Goal: Find specific page/section: Find specific page/section

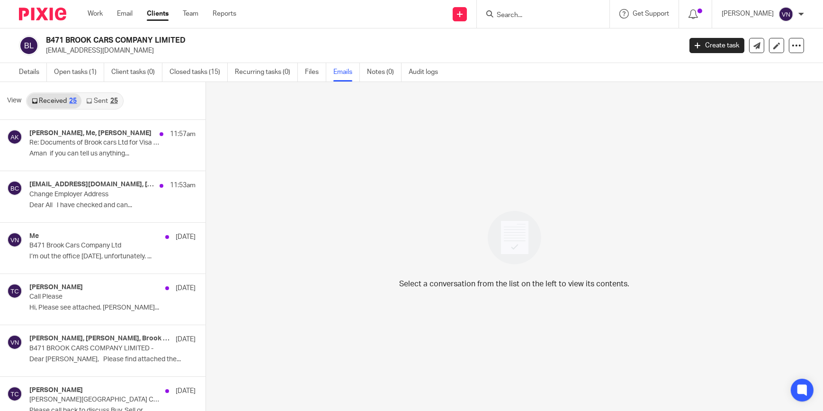
click at [554, 13] on input "Search" at bounding box center [538, 15] width 85 height 9
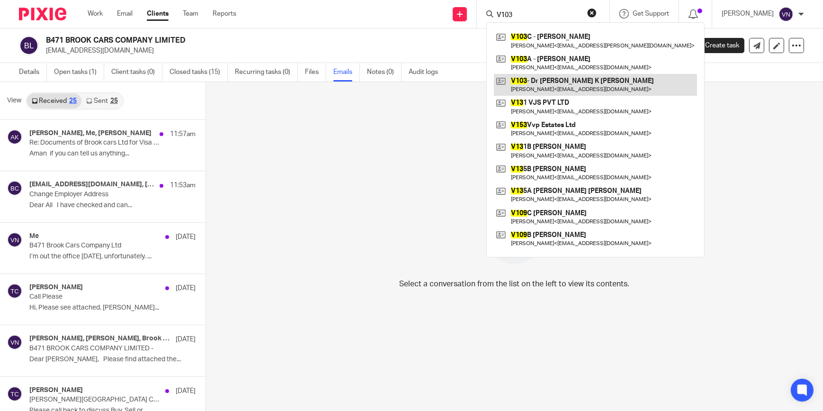
type input "V103"
click at [590, 89] on link at bounding box center [595, 85] width 203 height 22
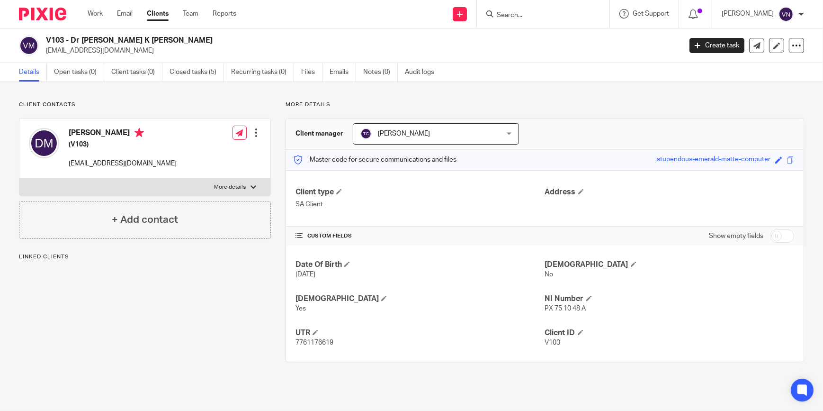
click at [566, 16] on input "Search" at bounding box center [538, 15] width 85 height 9
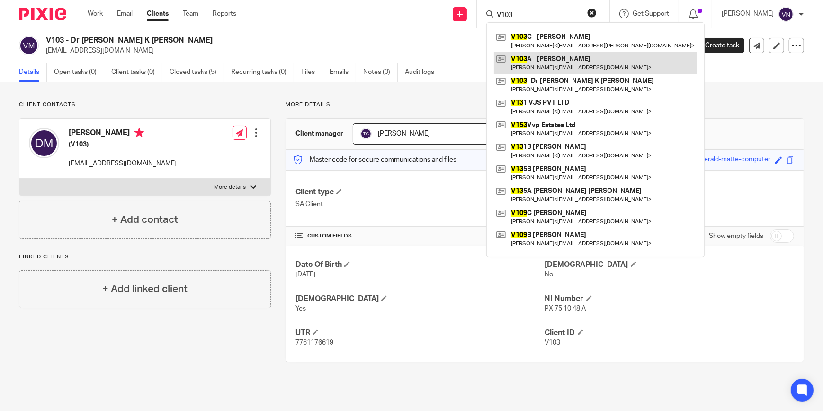
type input "V103"
click at [563, 55] on link at bounding box center [595, 63] width 203 height 22
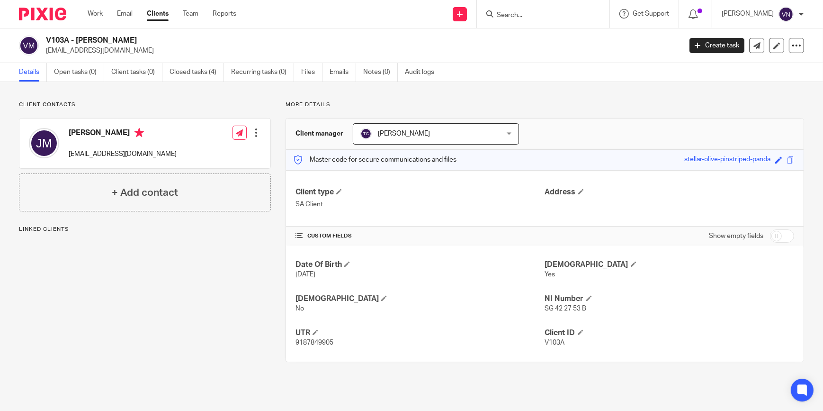
click at [561, 9] on form at bounding box center [546, 14] width 101 height 12
click at [560, 14] on input "Search" at bounding box center [538, 15] width 85 height 9
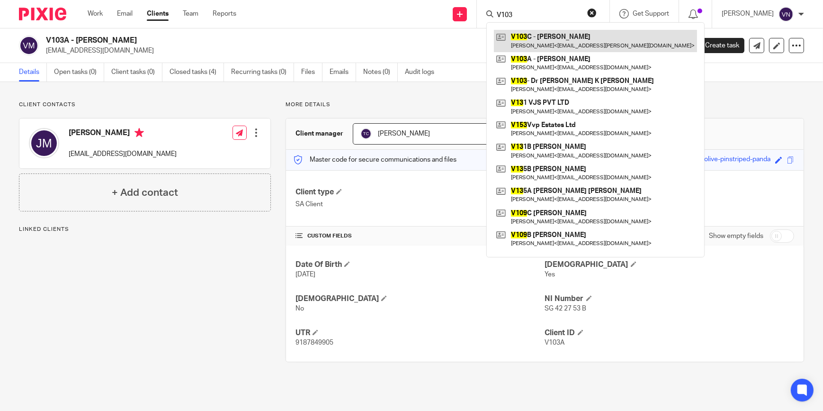
type input "V103"
click at [559, 45] on link at bounding box center [595, 41] width 203 height 22
